Goal: Information Seeking & Learning: Compare options

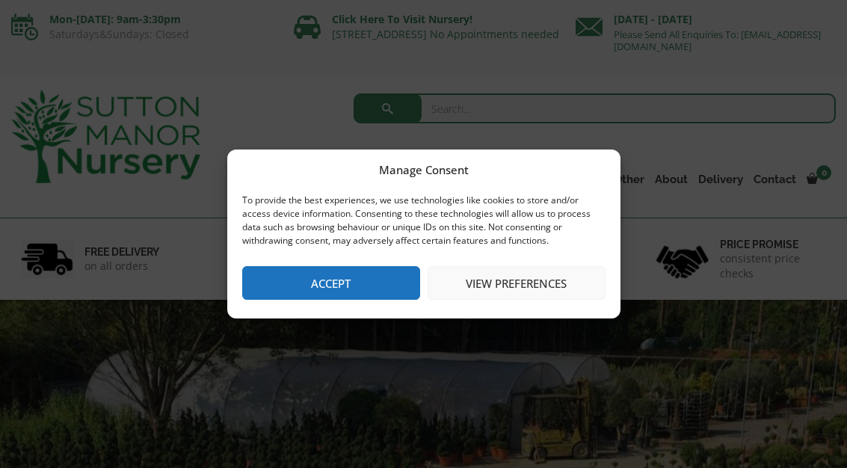
click at [361, 290] on button "Accept" at bounding box center [331, 283] width 178 height 34
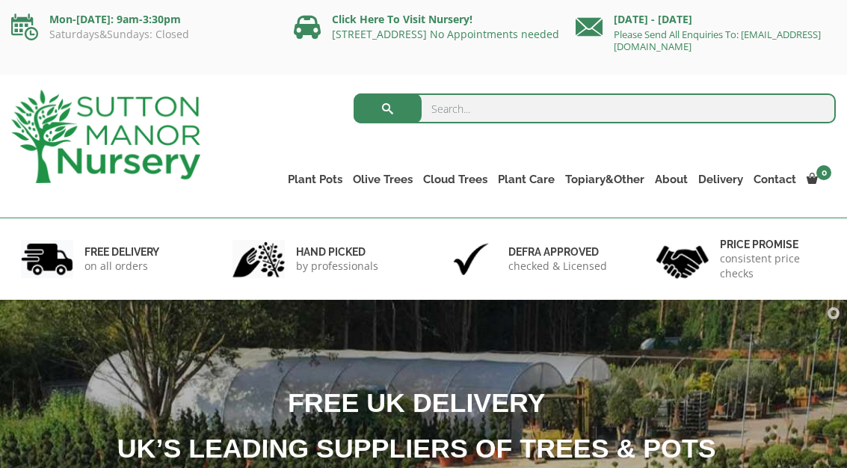
click at [0, 0] on link "Rolled Rim Classico" at bounding box center [0, 0] width 0 height 0
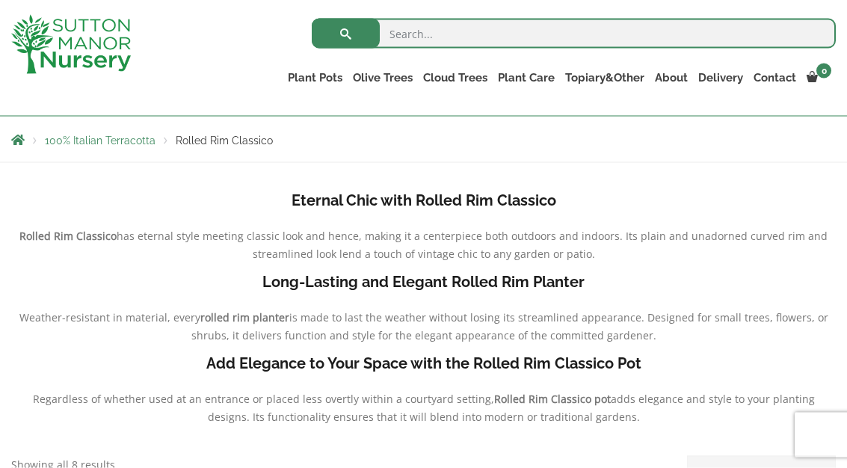
scroll to position [282, 0]
click at [0, 0] on link "The Old Stone Pots" at bounding box center [0, 0] width 0 height 0
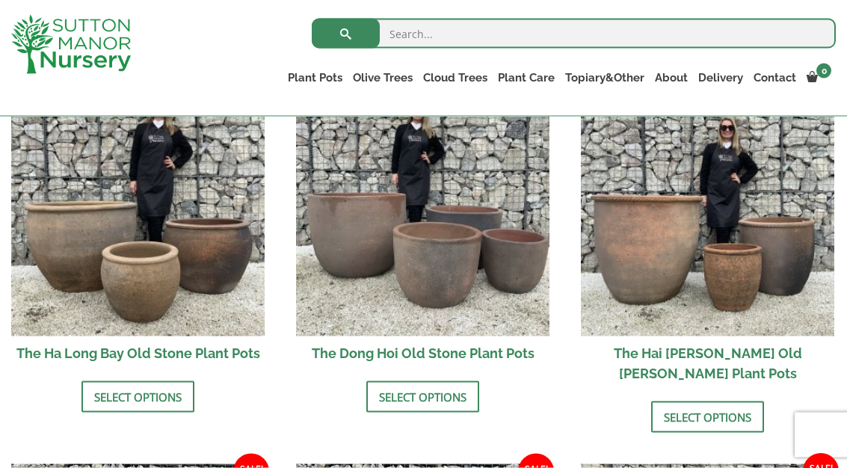
scroll to position [561, 0]
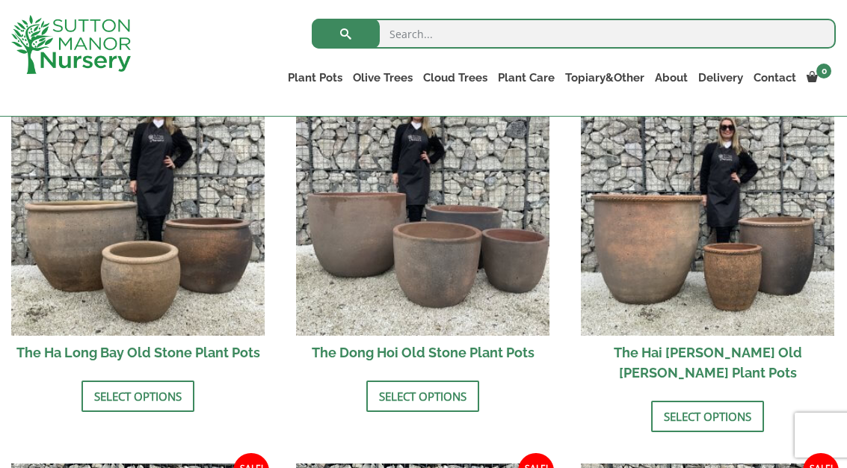
click at [707, 239] on img at bounding box center [707, 208] width 253 height 253
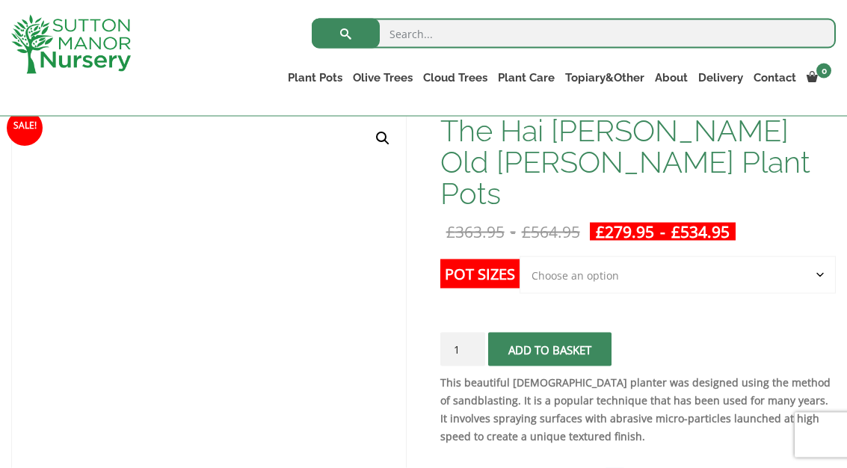
scroll to position [231, 0]
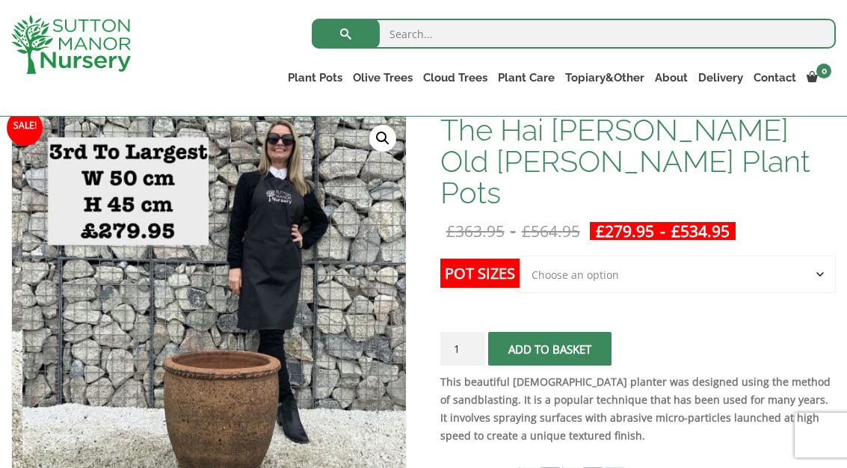
click at [0, 0] on link "Wabi-Sabi" at bounding box center [0, 0] width 0 height 0
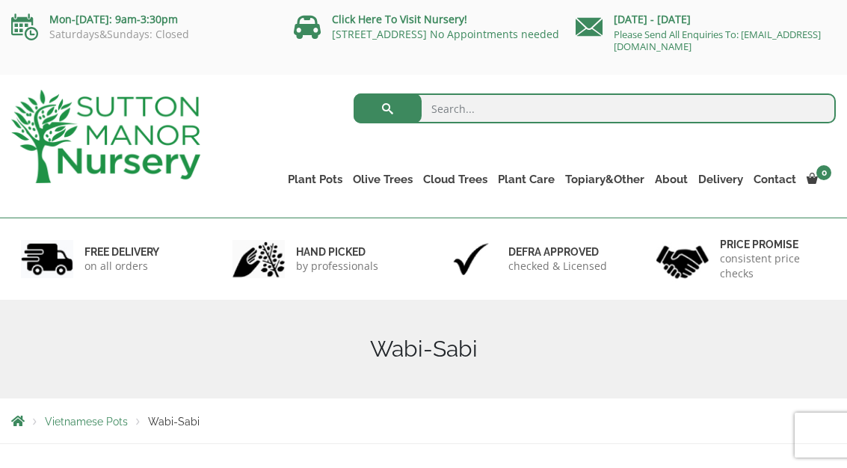
scroll to position [32, 0]
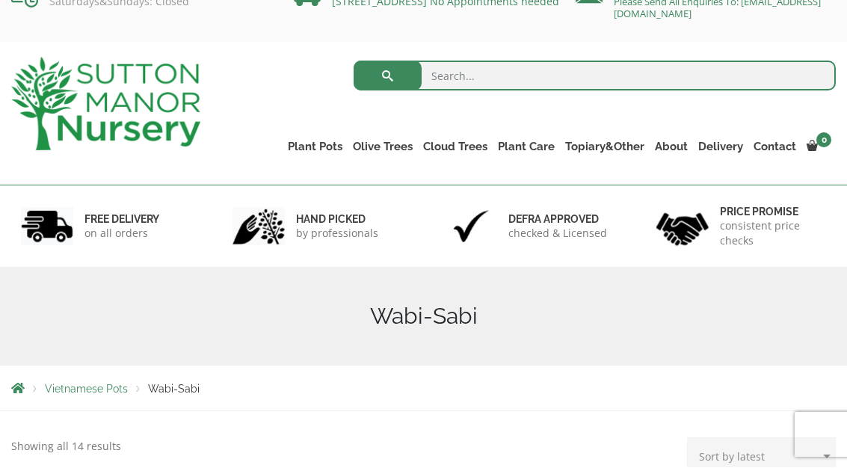
click at [0, 0] on link "Vietnamese Terracotta" at bounding box center [0, 0] width 0 height 0
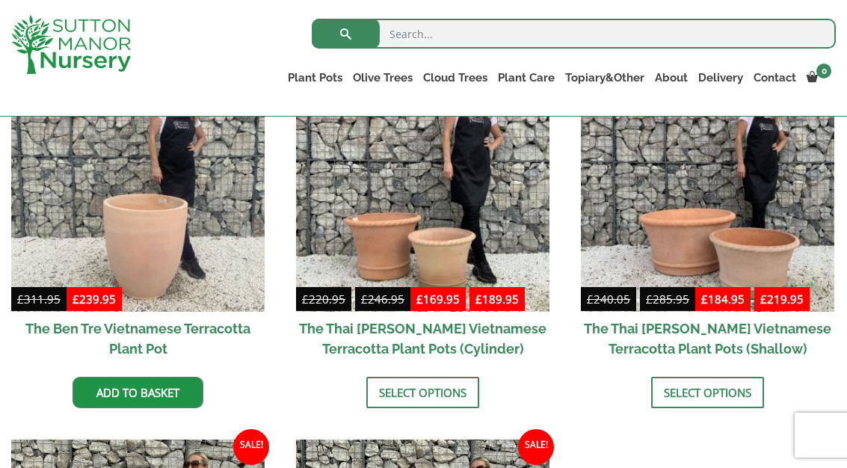
scroll to position [440, 0]
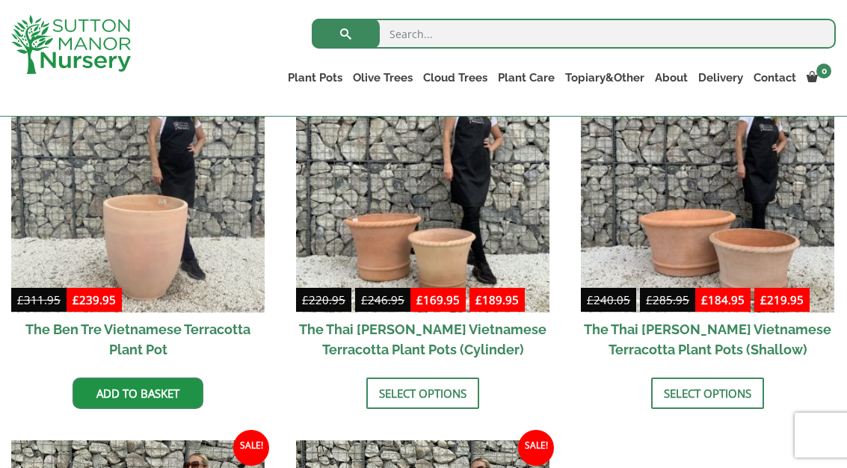
click at [454, 237] on img at bounding box center [422, 185] width 253 height 253
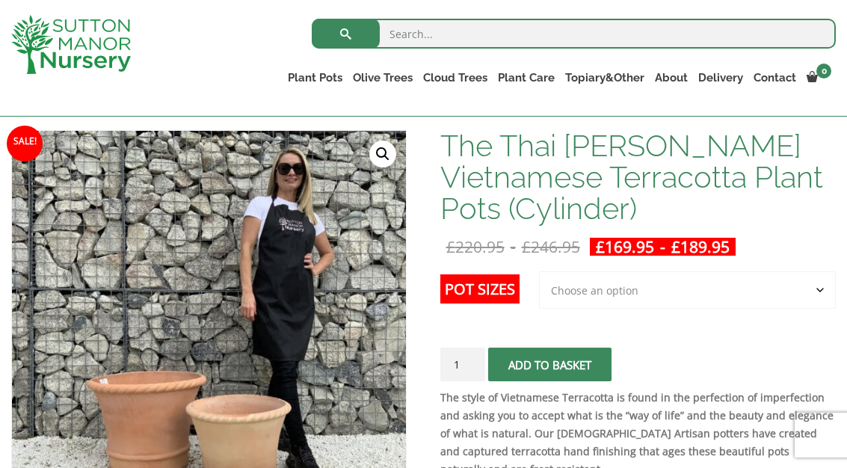
scroll to position [217, 0]
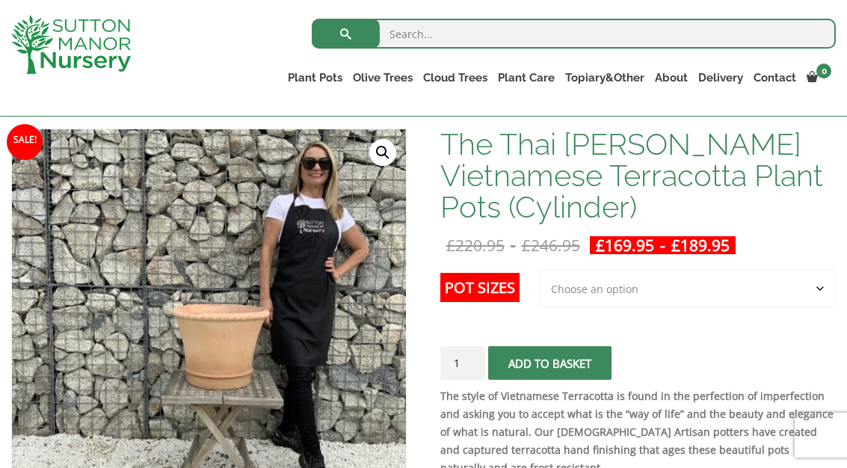
click at [0, 0] on link "The Iron Stone Pots" at bounding box center [0, 0] width 0 height 0
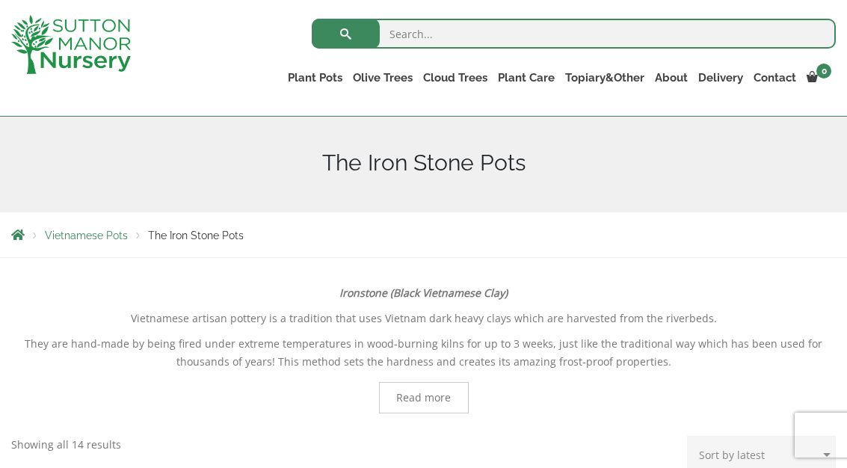
scroll to position [159, 0]
click at [0, 0] on link "Fibre Clay Pots" at bounding box center [0, 0] width 0 height 0
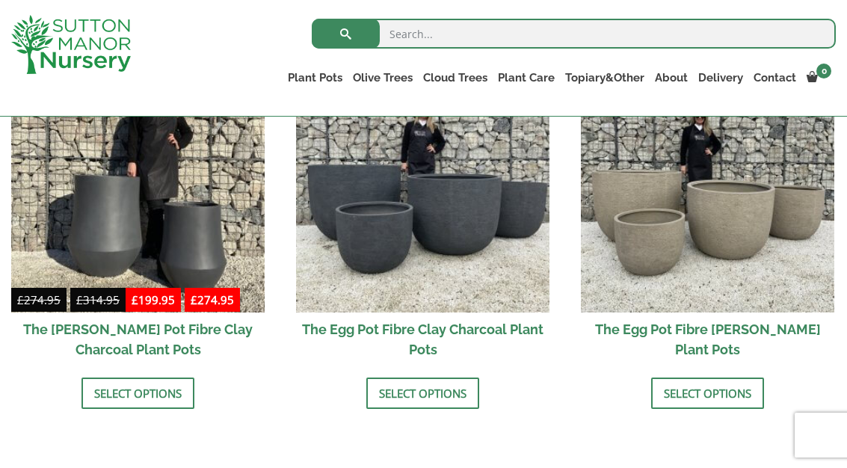
scroll to position [529, 0]
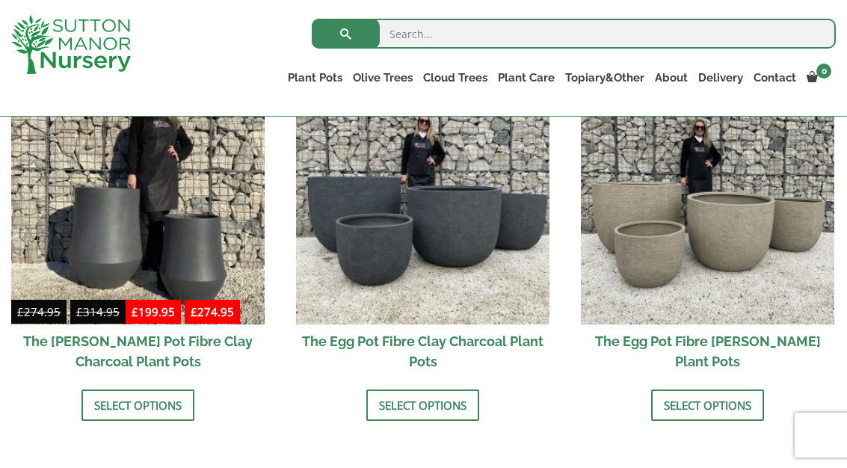
click at [470, 190] on img at bounding box center [422, 197] width 253 height 253
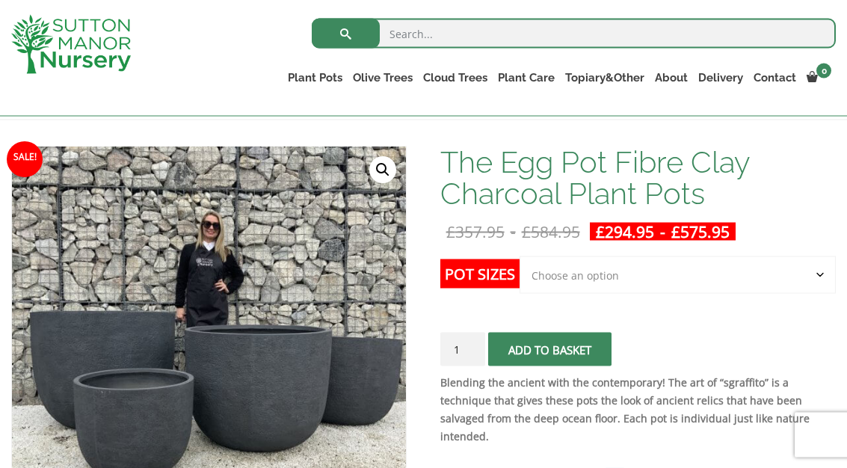
scroll to position [277, 0]
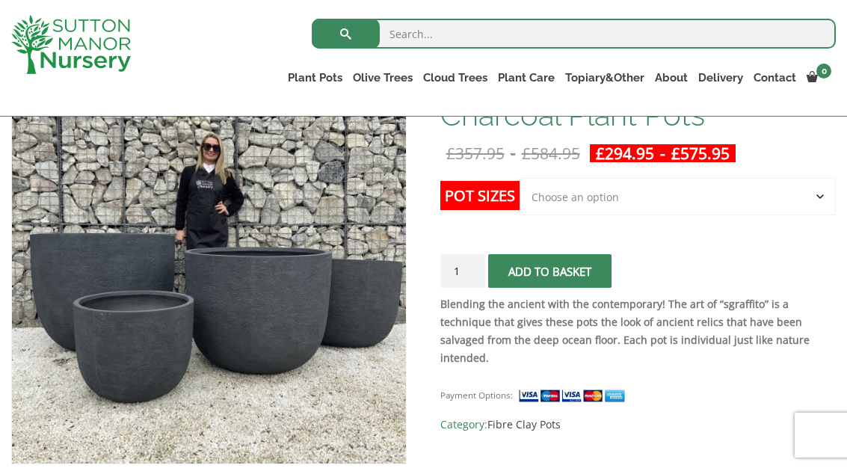
click at [333, 342] on img at bounding box center [343, 400] width 662 height 662
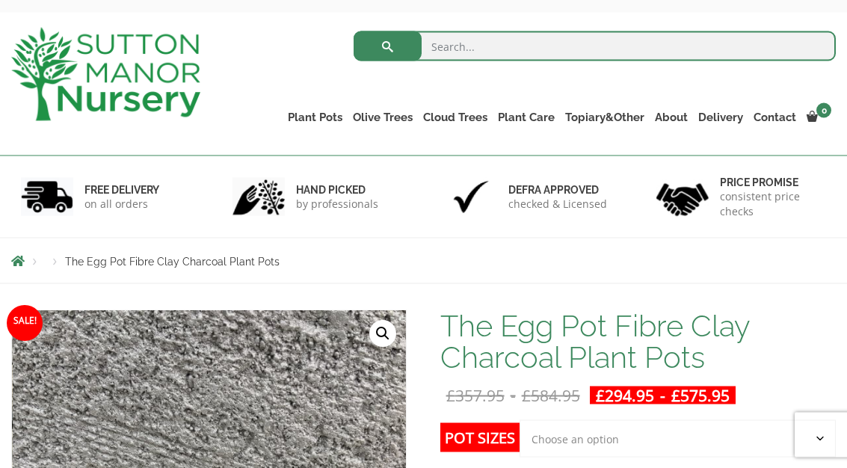
scroll to position [67, 0]
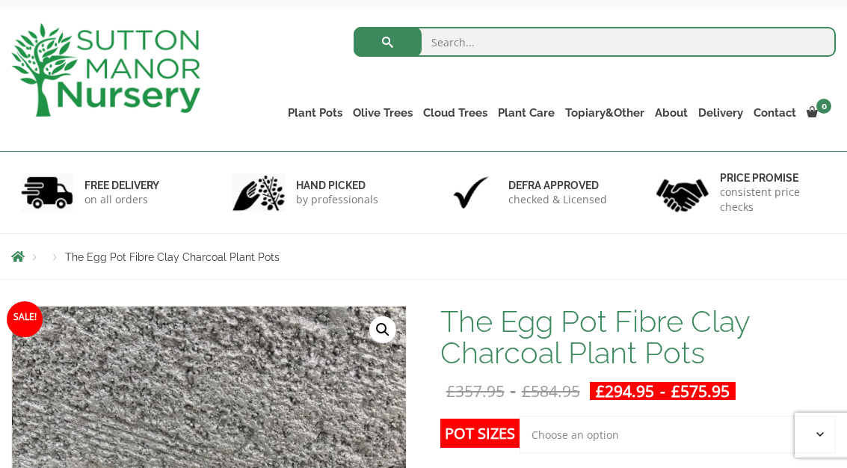
click at [0, 0] on ul "Resin Bonded Pots The Amalfi Pots The Milan Pots The Capri Pots The Brunello Po…" at bounding box center [0, 0] width 0 height 0
click at [0, 0] on link "Glazed Pots" at bounding box center [0, 0] width 0 height 0
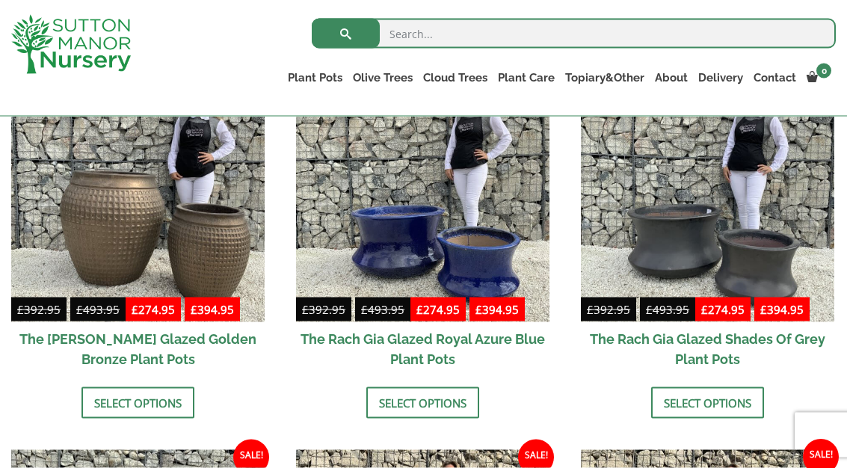
scroll to position [814, 0]
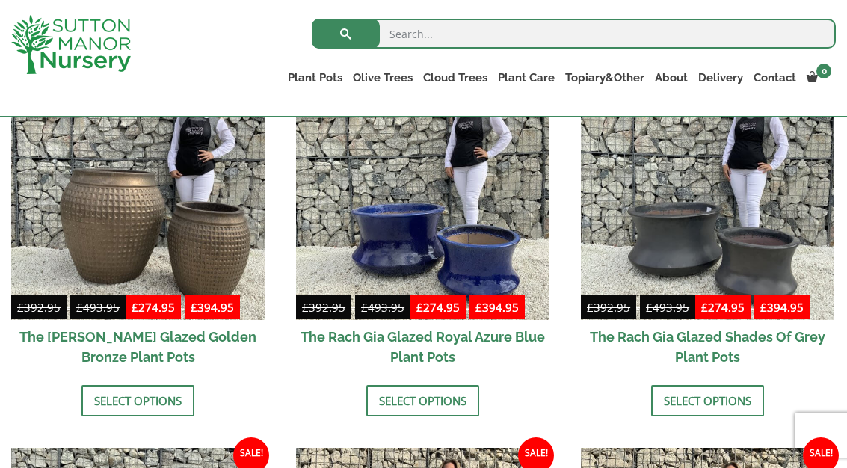
click at [0, 0] on link "Vietnamese Pots" at bounding box center [0, 0] width 0 height 0
